Goal: Task Accomplishment & Management: Manage account settings

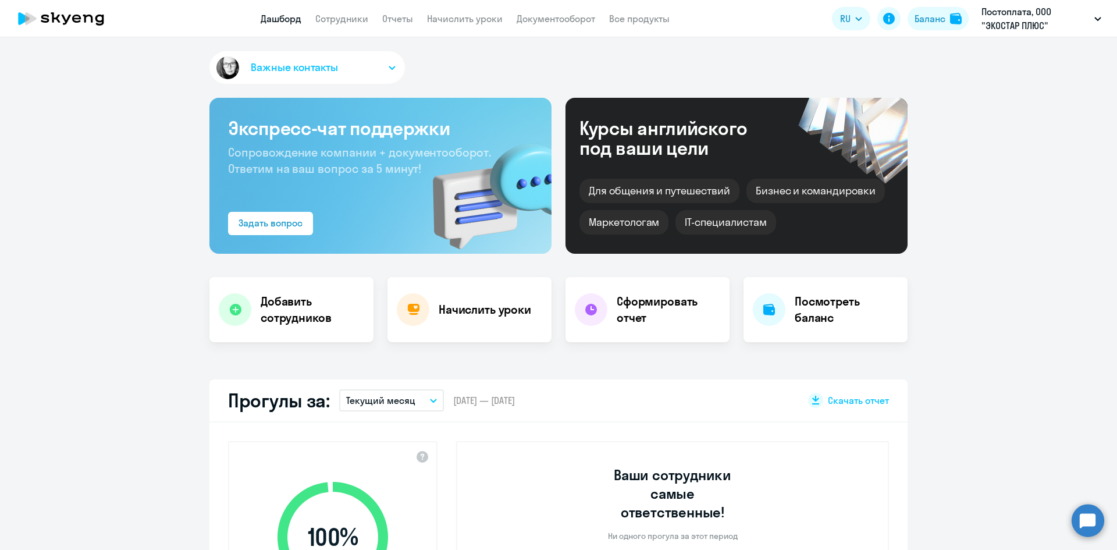
select select "30"
click at [532, 18] on link "Документооборот" at bounding box center [555, 19] width 79 height 12
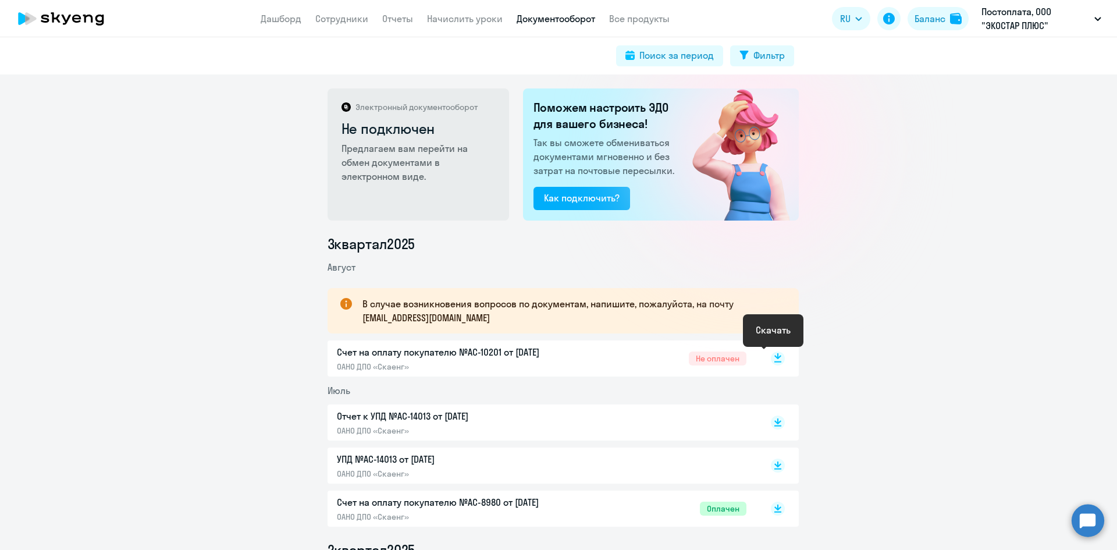
click at [774, 362] on icon at bounding box center [777, 361] width 7 height 1
click at [386, 15] on link "Отчеты" at bounding box center [397, 19] width 31 height 12
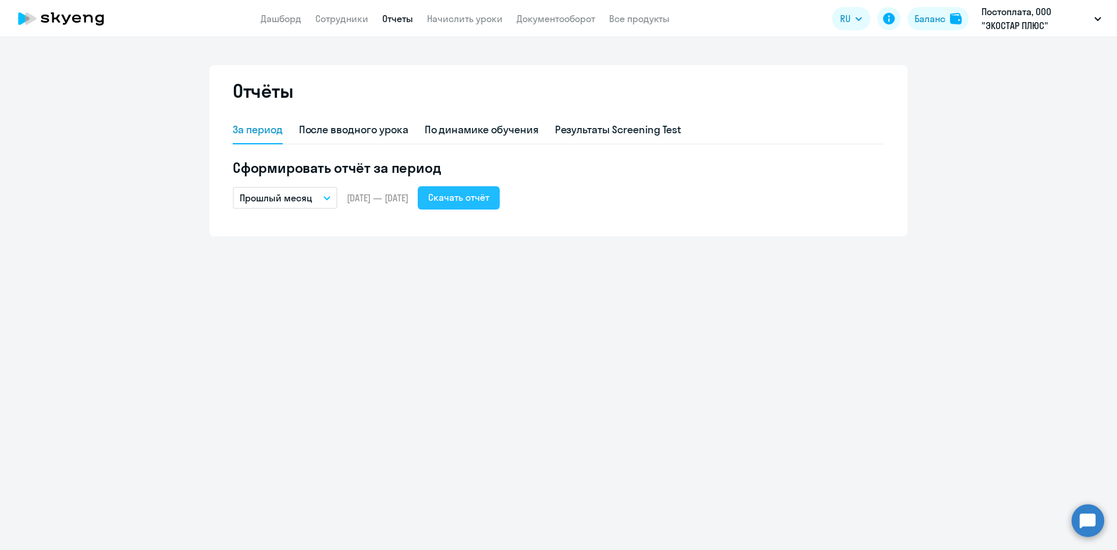
click at [484, 195] on div "Скачать отчёт" at bounding box center [458, 197] width 61 height 14
click at [484, 197] on div "Скачать отчёт" at bounding box center [458, 197] width 61 height 14
click at [1007, 84] on li "Постоплата, ИЭП, ООО" at bounding box center [1025, 83] width 162 height 29
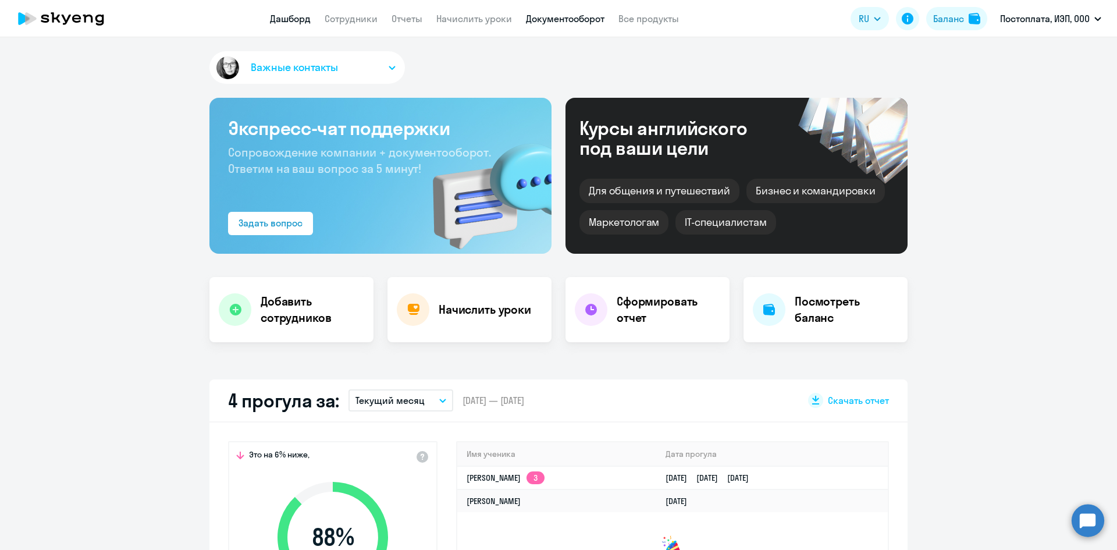
select select "30"
click at [462, 20] on link "Начислить уроки" at bounding box center [474, 19] width 76 height 12
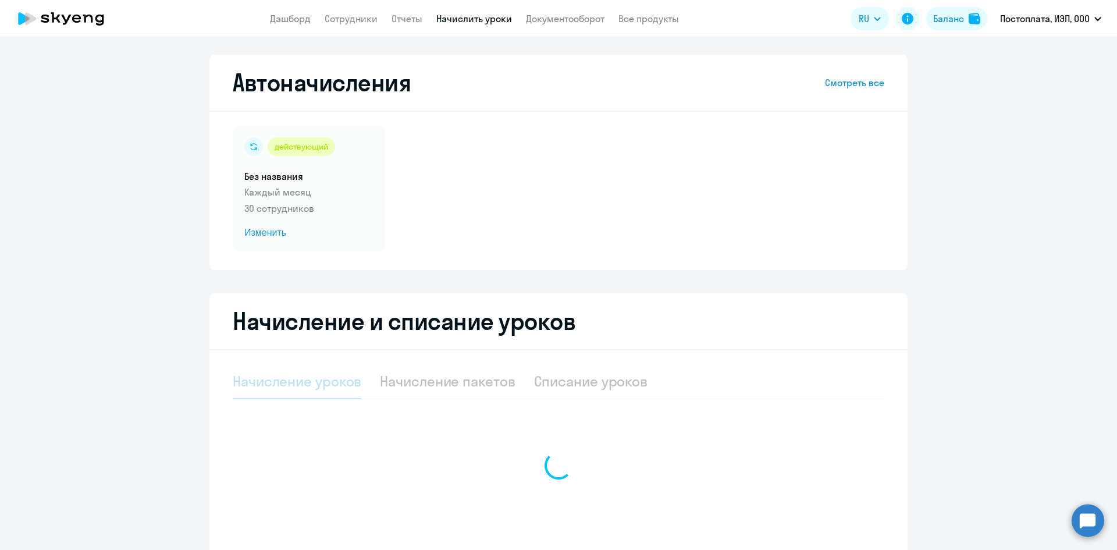
select select "10"
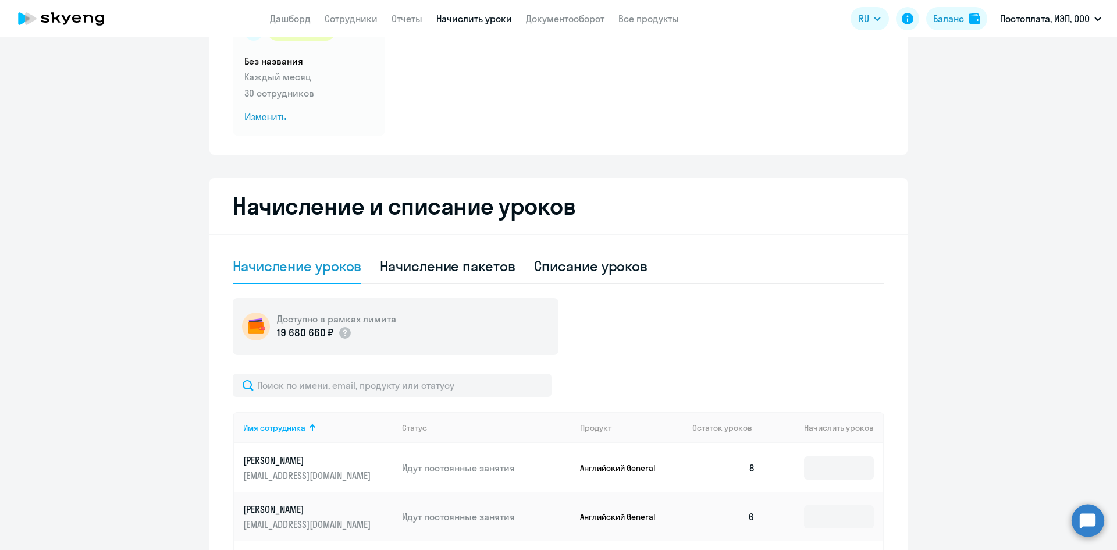
scroll to position [116, 0]
click at [556, 265] on div "Списание уроков" at bounding box center [591, 264] width 114 height 19
select select "10"
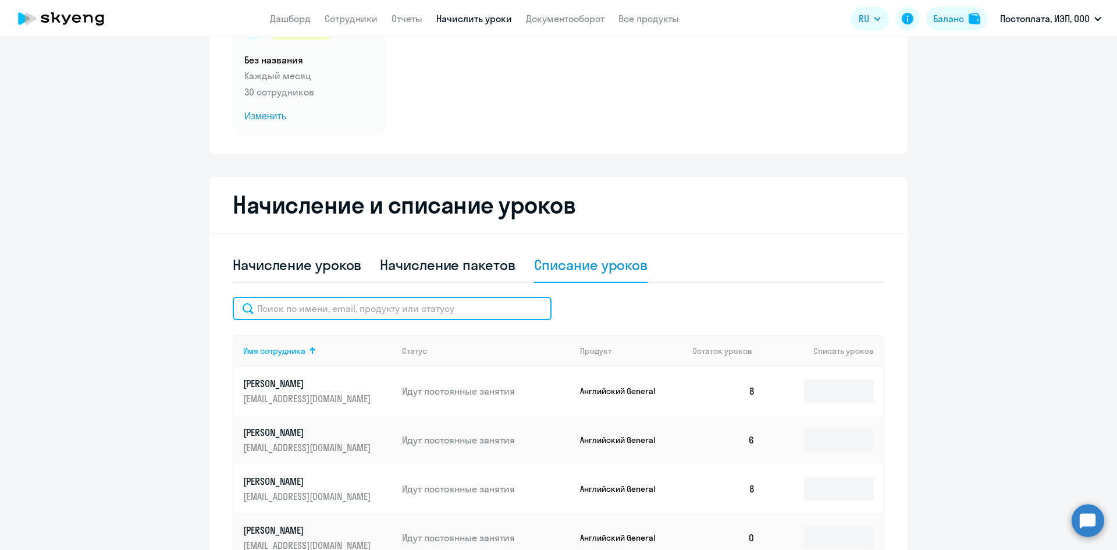
click at [288, 312] on input "text" at bounding box center [392, 308] width 319 height 23
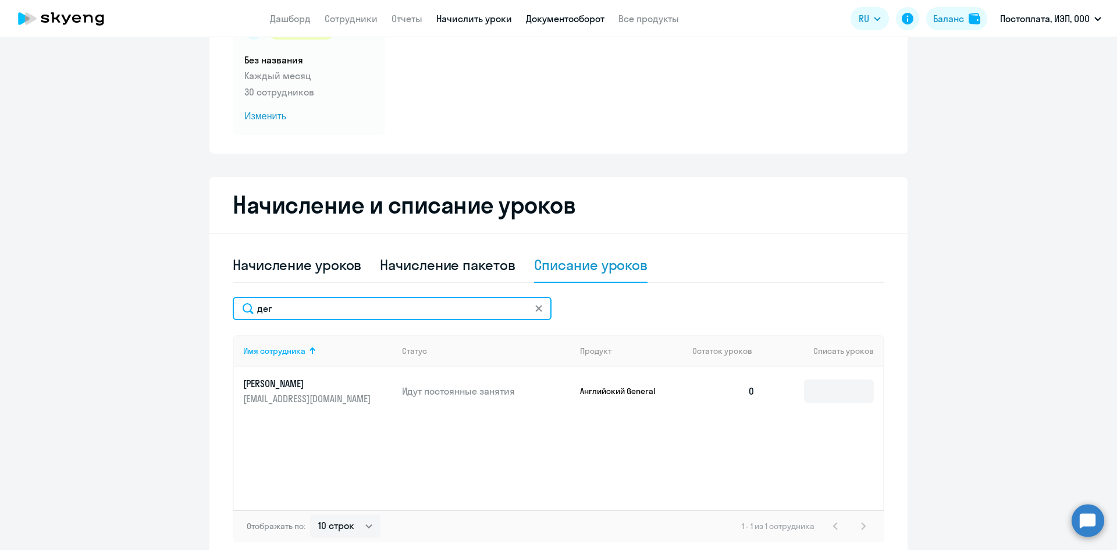
type input "дег"
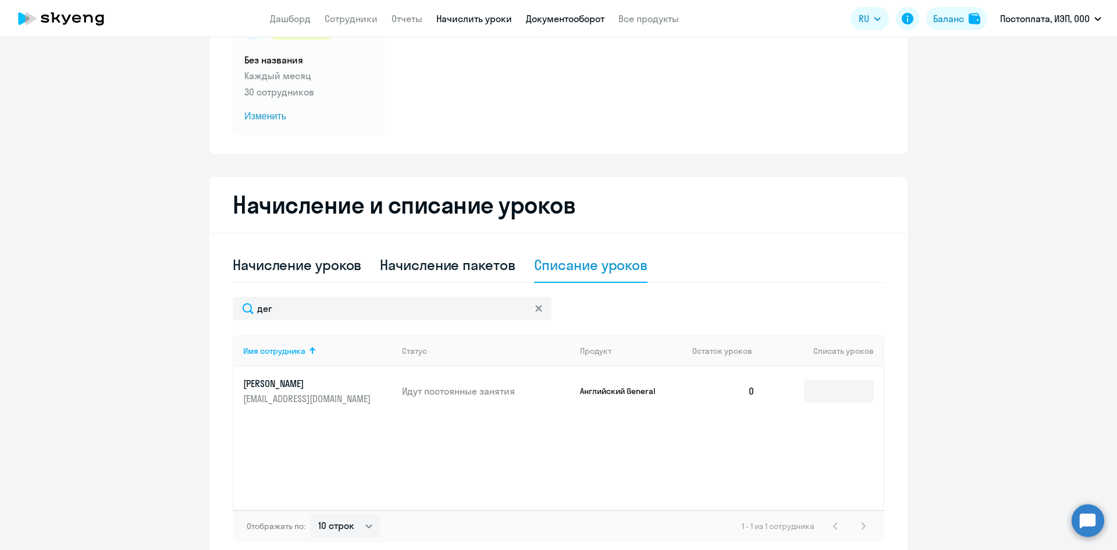
click at [555, 22] on link "Документооборот" at bounding box center [565, 19] width 79 height 12
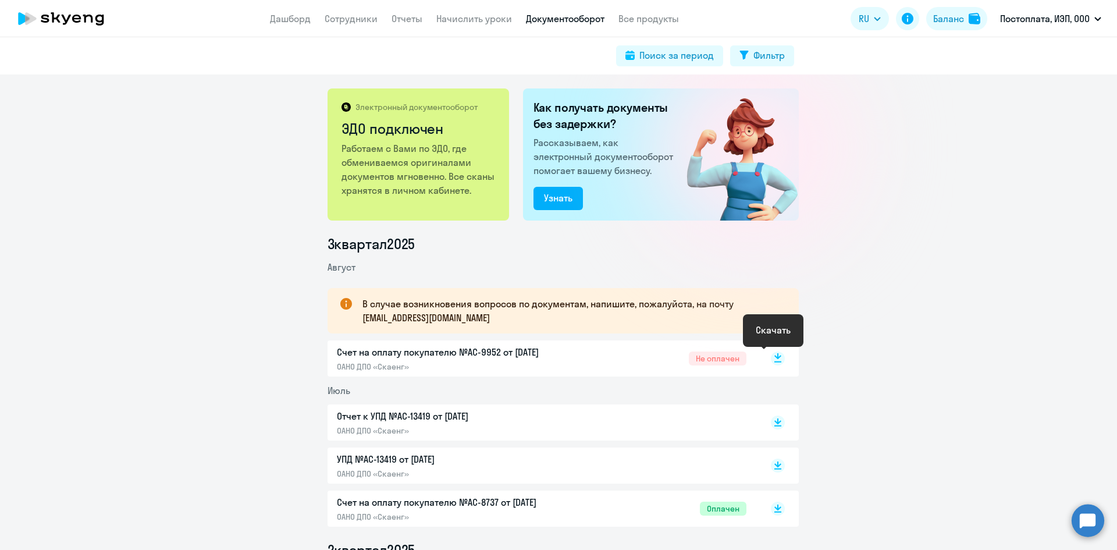
click at [771, 362] on rect at bounding box center [778, 358] width 14 height 14
click at [413, 20] on link "Отчеты" at bounding box center [406, 19] width 31 height 12
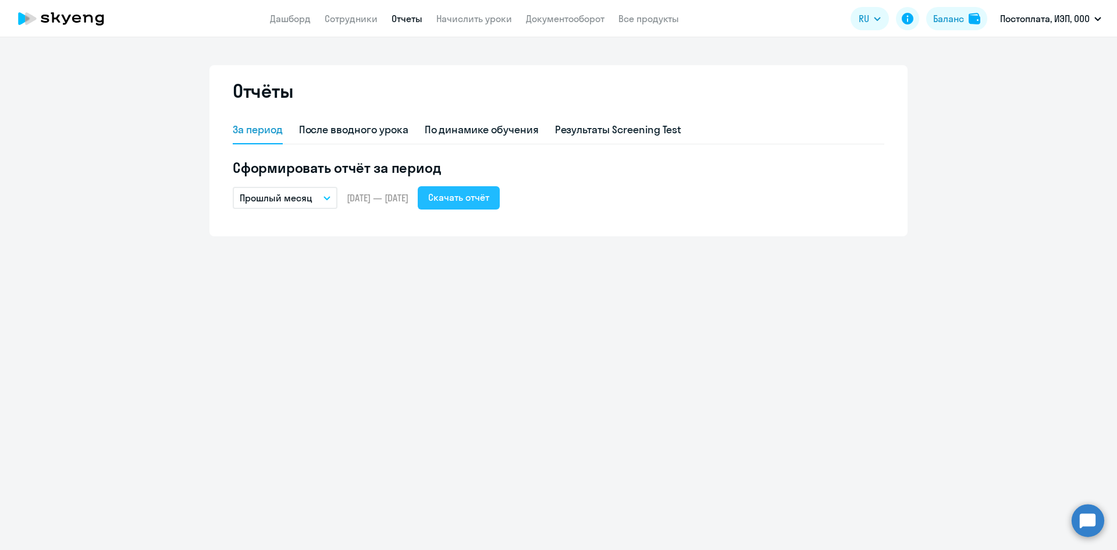
click at [477, 200] on div "Скачать отчёт" at bounding box center [458, 197] width 61 height 14
